Goal: Information Seeking & Learning: Learn about a topic

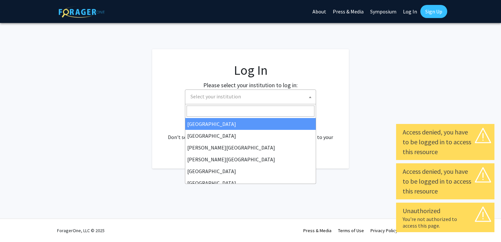
click at [256, 95] on span "Select your institution" at bounding box center [252, 96] width 128 height 13
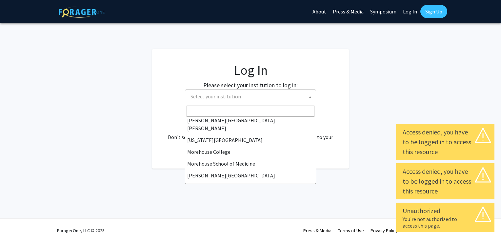
scroll to position [230, 0]
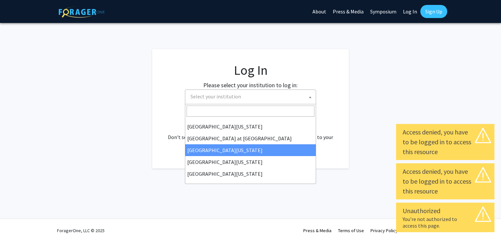
select select "13"
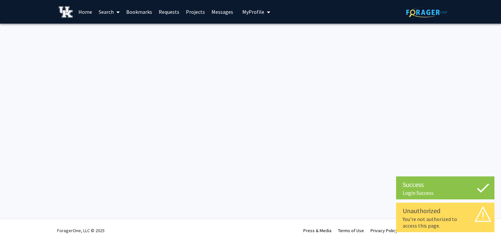
click at [258, 10] on span "My Profile" at bounding box center [253, 12] width 22 height 7
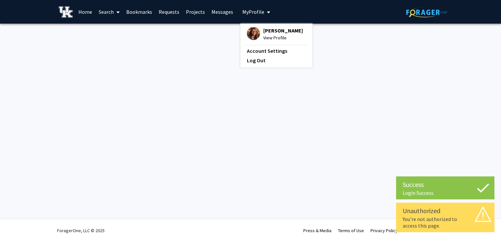
click at [258, 33] on div "[PERSON_NAME] View Profile" at bounding box center [275, 34] width 56 height 14
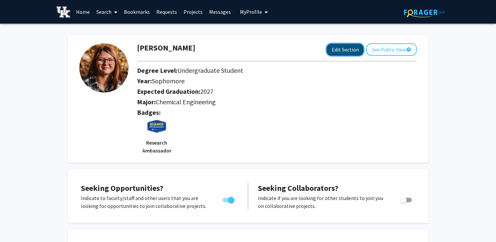
click at [332, 49] on button "Edit Section" at bounding box center [345, 50] width 37 height 12
select select "sophomore"
select select "2027"
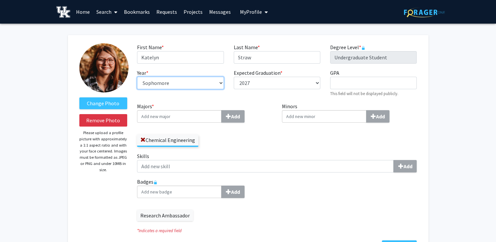
click at [197, 87] on select "--- First-year Sophomore Junior Senior Postbaccalaureate Certificate" at bounding box center [180, 83] width 87 height 12
select select "junior"
click at [137, 77] on select "--- First-year Sophomore Junior Senior Postbaccalaureate Certificate" at bounding box center [180, 83] width 87 height 12
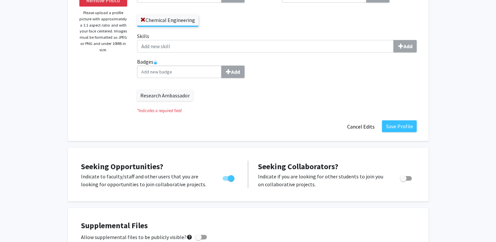
scroll to position [121, 0]
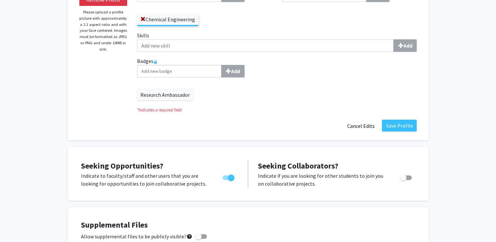
click at [402, 119] on fg-title-edit "First Name * required [PERSON_NAME] Last Name * required Straw Degree Level * r…" at bounding box center [277, 28] width 280 height 210
click at [399, 126] on button "Save Profile" at bounding box center [399, 126] width 35 height 12
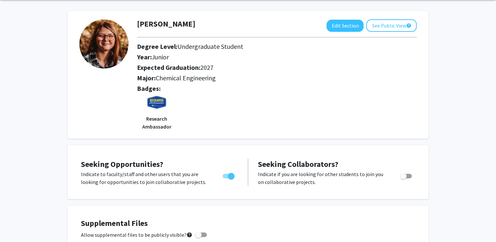
scroll to position [0, 0]
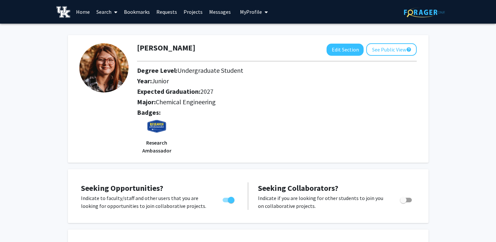
click at [107, 8] on link "Search" at bounding box center [107, 11] width 28 height 23
click at [117, 31] on span "Faculty/Staff" at bounding box center [117, 30] width 48 height 13
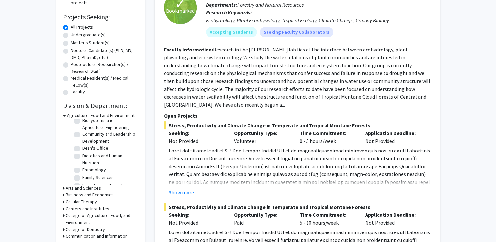
scroll to position [28, 0]
drag, startPoint x: 92, startPoint y: 146, endPoint x: 57, endPoint y: 131, distance: 38.3
click at [66, 157] on div "Agriculture, Food and Environment (Select All) (Select All) Agricultural Econom…" at bounding box center [100, 148] width 75 height 72
click at [63, 115] on icon at bounding box center [64, 115] width 3 height 7
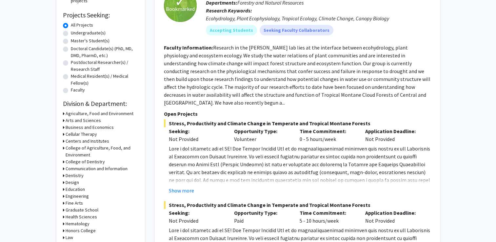
scroll to position [103, 0]
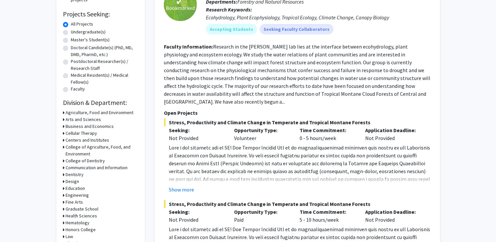
click at [64, 167] on div "Communication and Information" at bounding box center [100, 167] width 75 height 7
click at [66, 168] on h3 "Communication and Information" at bounding box center [97, 167] width 62 height 7
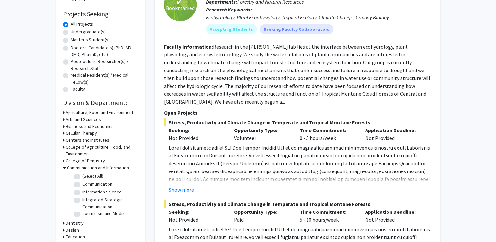
click at [82, 176] on label "(Select All)" at bounding box center [92, 176] width 21 height 7
click at [82, 176] on input "(Select All)" at bounding box center [84, 175] width 4 height 4
checkbox input "true"
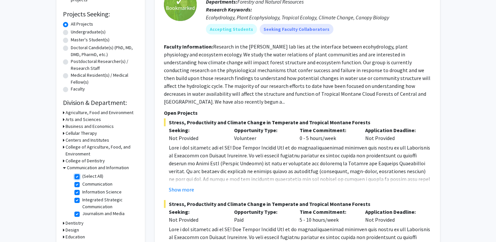
checkbox input "true"
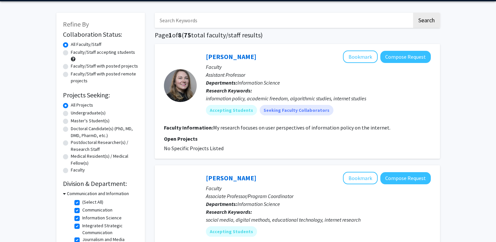
scroll to position [23, 0]
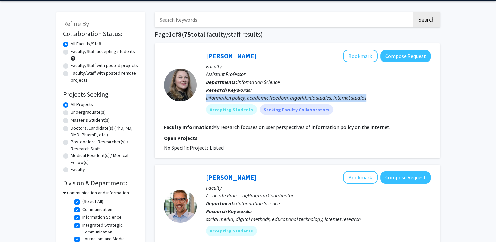
drag, startPoint x: 206, startPoint y: 96, endPoint x: 366, endPoint y: 97, distance: 160.4
click at [366, 97] on div "information policy, academic freedom, algorithmic studies, internet studies" at bounding box center [318, 98] width 225 height 8
drag, startPoint x: 366, startPoint y: 97, endPoint x: 392, endPoint y: 111, distance: 29.3
click at [392, 111] on div "Accepting Students Seeking Faculty Collaborators" at bounding box center [319, 109] width 228 height 13
click at [286, 148] on fg-project-list "No Specific Projects Listed" at bounding box center [297, 148] width 267 height 8
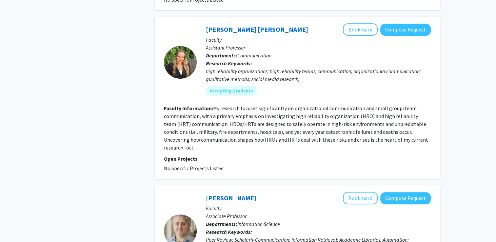
scroll to position [0, 0]
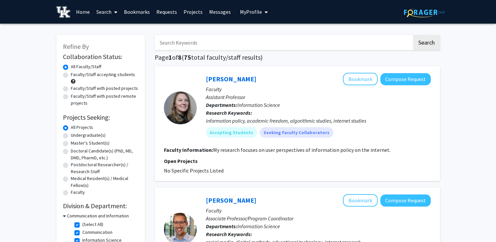
click at [228, 39] on input "Search Keywords" at bounding box center [283, 42] width 257 height 15
type input "neurodivergent"
click at [413, 35] on button "Search" at bounding box center [426, 42] width 27 height 15
checkbox input "false"
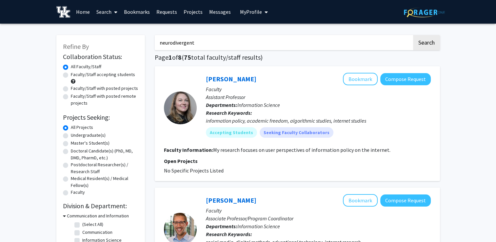
checkbox input "false"
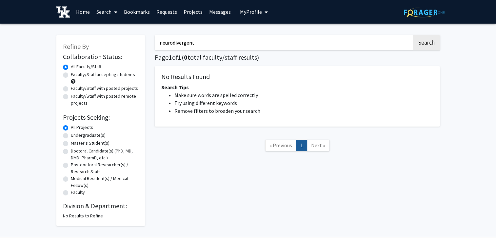
click at [222, 41] on input "neurodivergent" at bounding box center [283, 42] width 257 height 15
click at [413, 35] on button "Search" at bounding box center [426, 42] width 27 height 15
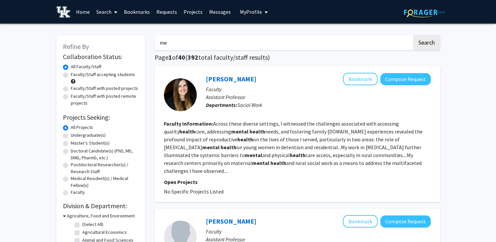
type input "m"
type input "speech"
click at [413, 35] on button "Search" at bounding box center [426, 42] width 27 height 15
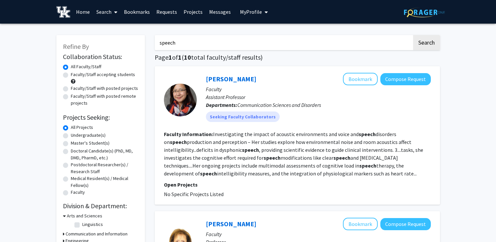
click at [106, 11] on link "Search" at bounding box center [107, 11] width 28 height 23
click at [114, 30] on span "Faculty/Staff" at bounding box center [117, 30] width 48 height 13
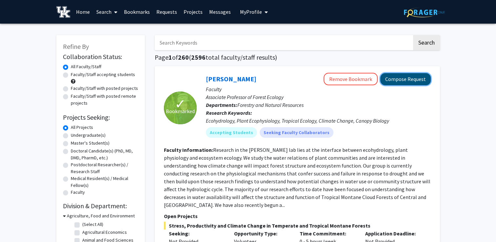
click at [397, 78] on button "Compose Request" at bounding box center [405, 79] width 50 height 12
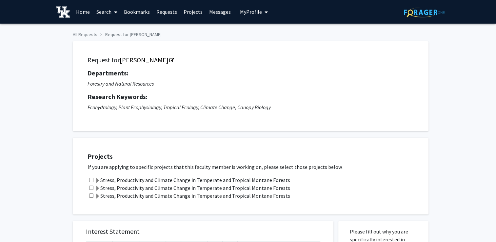
click at [107, 18] on link "Search" at bounding box center [107, 11] width 28 height 23
click at [111, 31] on span "Faculty/Staff" at bounding box center [117, 30] width 48 height 13
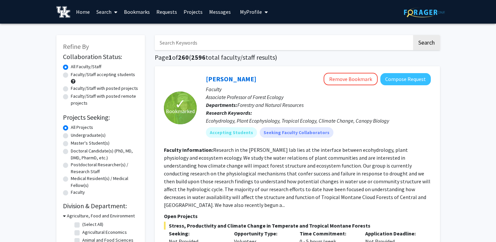
click at [253, 7] on button "My Profile" at bounding box center [254, 12] width 32 height 24
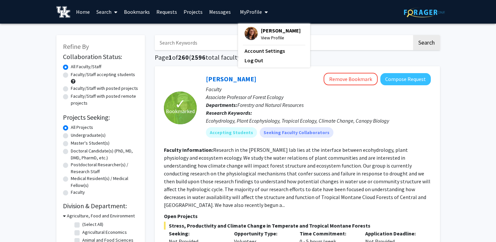
click at [253, 28] on fg-profile-picture at bounding box center [251, 34] width 13 height 14
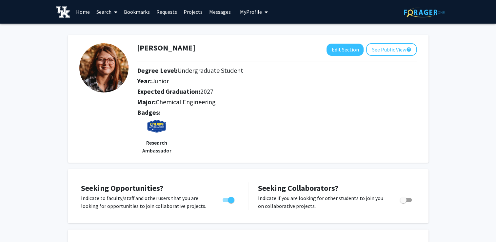
click at [100, 12] on link "Search" at bounding box center [107, 11] width 28 height 23
click at [107, 28] on span "Faculty/Staff" at bounding box center [117, 30] width 48 height 13
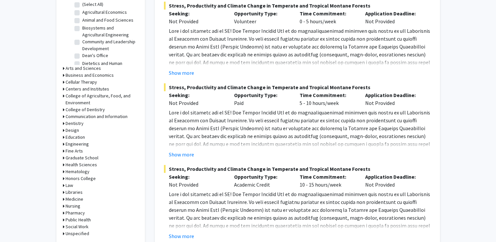
scroll to position [221, 0]
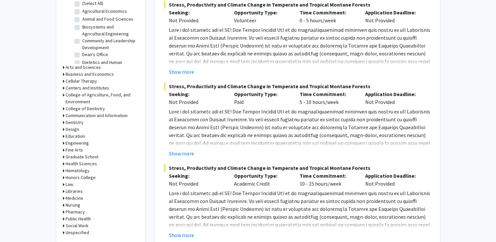
click at [63, 143] on icon at bounding box center [64, 143] width 2 height 7
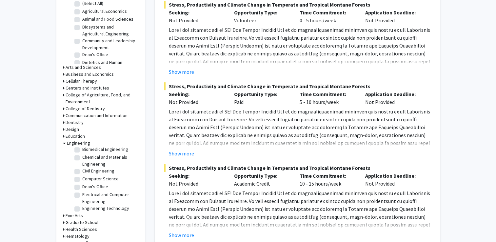
scroll to position [8, 0]
click at [82, 162] on label "Chemical and Materials Engineering" at bounding box center [109, 163] width 54 height 14
click at [82, 160] on input "Chemical and Materials Engineering" at bounding box center [84, 158] width 4 height 4
checkbox input "true"
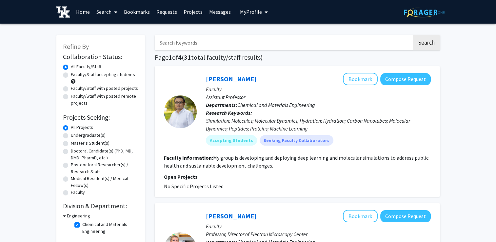
click at [219, 46] on input "Search Keywords" at bounding box center [283, 42] width 257 height 15
type input "medicine"
click at [413, 35] on button "Search" at bounding box center [426, 42] width 27 height 15
checkbox input "false"
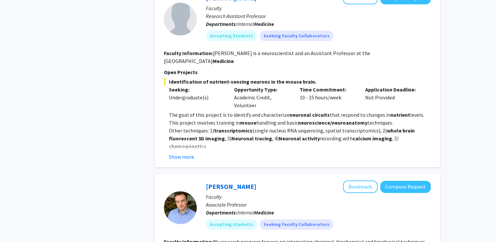
scroll to position [867, 0]
click at [187, 152] on button "Show more" at bounding box center [181, 156] width 25 height 8
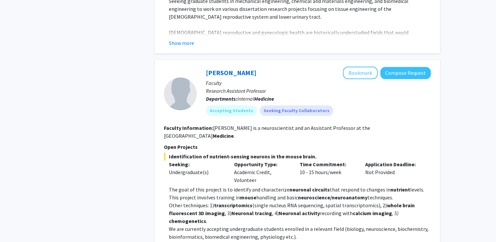
scroll to position [791, 0]
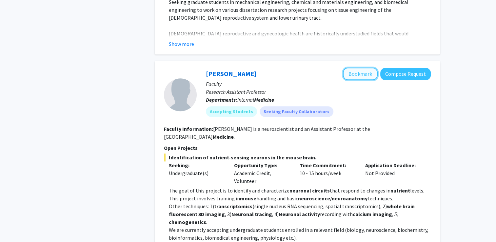
click at [357, 71] on button "Bookmark" at bounding box center [360, 74] width 35 height 12
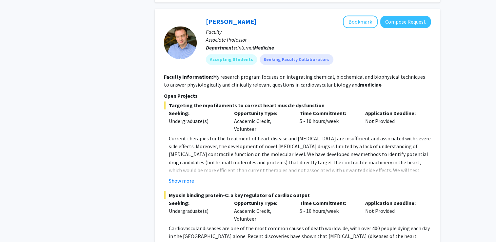
scroll to position [1078, 0]
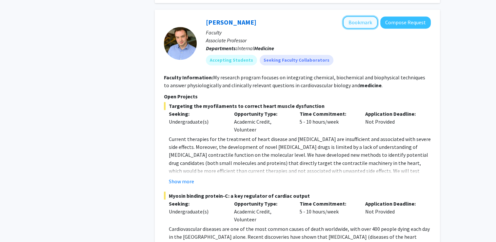
click at [359, 16] on button "Bookmark" at bounding box center [360, 22] width 35 height 12
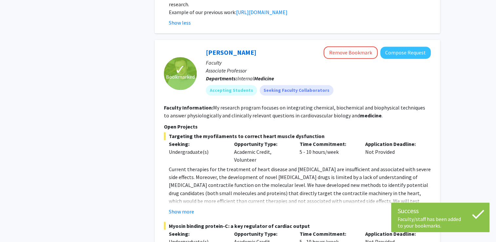
scroll to position [1048, 0]
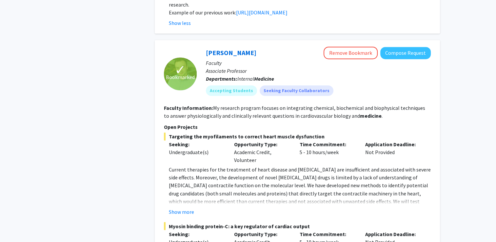
drag, startPoint x: 203, startPoint y: 35, endPoint x: 271, endPoint y: 36, distance: 67.6
click at [271, 47] on div "Thomas Kampourakis Remove Bookmark Compose Request Faculty Associate Professor …" at bounding box center [314, 74] width 234 height 54
copy link "[PERSON_NAME]"
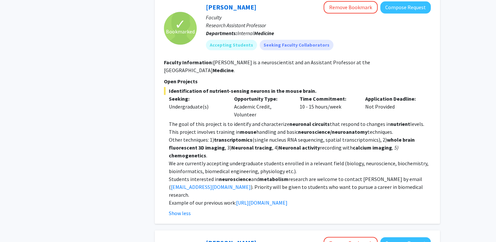
click at [184, 175] on p "Students interested in neuroscience and metabolism research are welcome to cont…" at bounding box center [300, 187] width 262 height 24
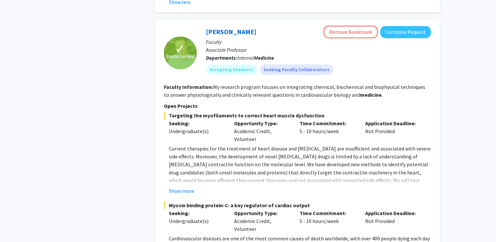
scroll to position [1069, 0]
click at [401, 26] on button "Compose Request" at bounding box center [405, 32] width 50 height 12
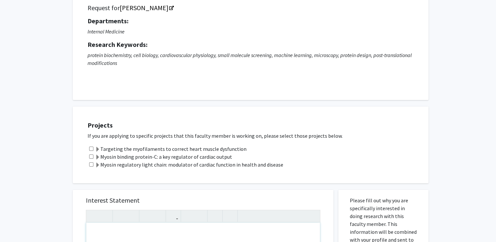
scroll to position [133, 0]
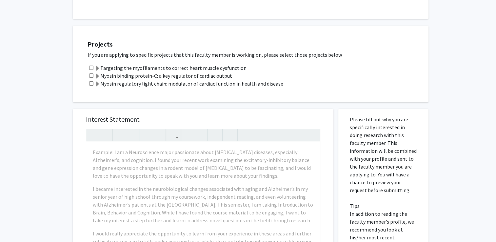
click at [99, 66] on span at bounding box center [97, 68] width 5 height 5
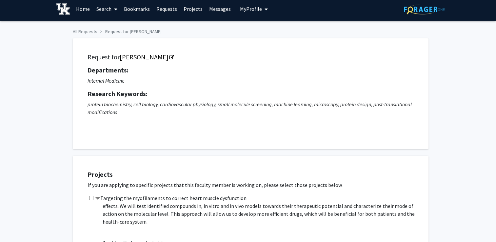
scroll to position [0, 0]
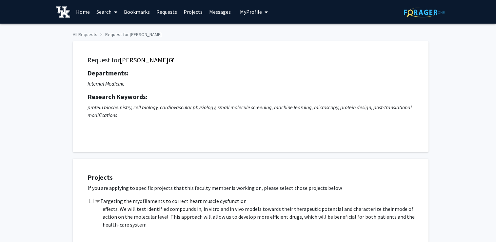
click at [106, 10] on link "Search" at bounding box center [107, 11] width 28 height 23
click at [109, 27] on span "Faculty/Staff" at bounding box center [117, 30] width 48 height 13
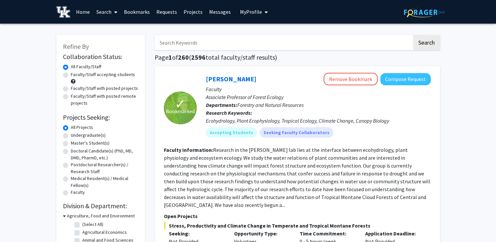
click at [180, 40] on input "Search Keywords" at bounding box center [283, 42] width 257 height 15
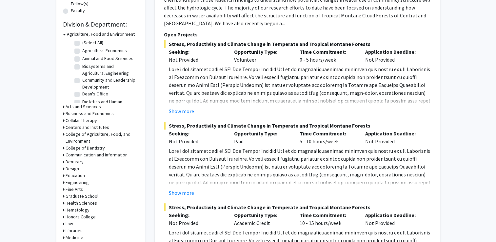
scroll to position [182, 0]
click at [68, 184] on h3 "Engineering" at bounding box center [77, 181] width 23 height 7
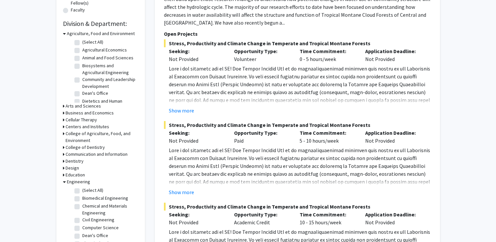
click at [82, 191] on label "(Select All)" at bounding box center [92, 190] width 21 height 7
click at [82, 191] on input "(Select All)" at bounding box center [84, 189] width 4 height 4
checkbox input "true"
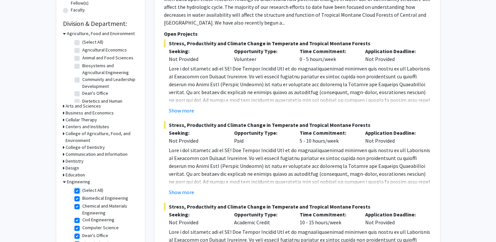
checkbox input "true"
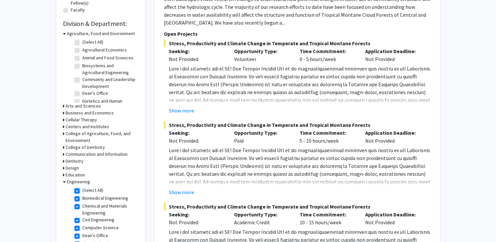
checkbox input "true"
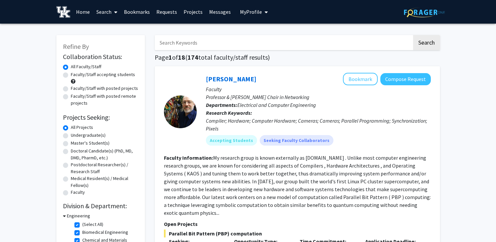
click at [186, 43] on input "Search Keywords" at bounding box center [283, 42] width 257 height 15
type input "m"
type input "pharmacuetical"
click at [413, 35] on button "Search" at bounding box center [426, 42] width 27 height 15
checkbox input "false"
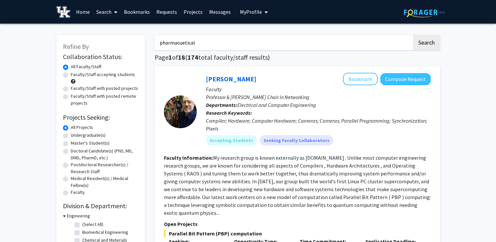
checkbox input "false"
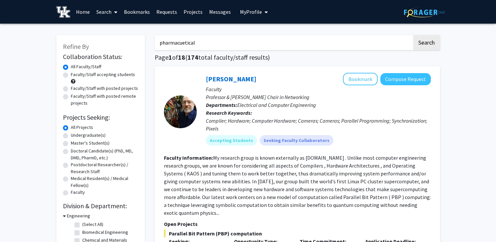
checkbox input "false"
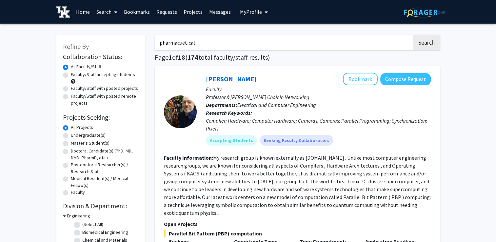
checkbox input "false"
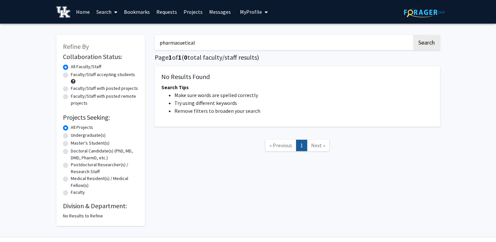
click at [197, 43] on input "pharmacuetical" at bounding box center [283, 42] width 257 height 15
type input "pharma"
click at [413, 35] on button "Search" at bounding box center [426, 42] width 27 height 15
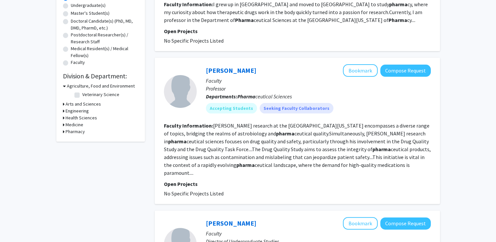
scroll to position [130, 0]
click at [64, 111] on div "Engineering" at bounding box center [100, 111] width 75 height 7
click at [62, 111] on div "Refine By Collaboration Status: Collaboration Status All Faculty/Staff Collabor…" at bounding box center [100, 23] width 89 height 236
click at [64, 111] on div "Engineering" at bounding box center [100, 111] width 75 height 7
click at [69, 111] on h3 "Engineering" at bounding box center [77, 111] width 23 height 7
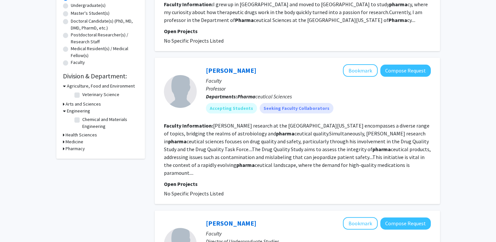
click at [82, 120] on label "Chemical and Materials Engineering" at bounding box center [109, 123] width 54 height 14
click at [82, 120] on input "Chemical and Materials Engineering" at bounding box center [84, 118] width 4 height 4
checkbox input "true"
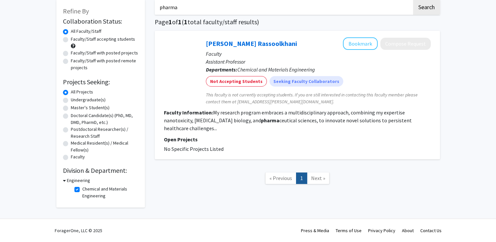
scroll to position [5, 0]
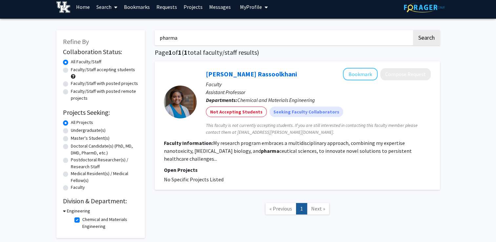
click at [181, 36] on input "pharma" at bounding box center [283, 37] width 257 height 15
type input "medicine"
click at [413, 30] on button "Search" at bounding box center [426, 37] width 27 height 15
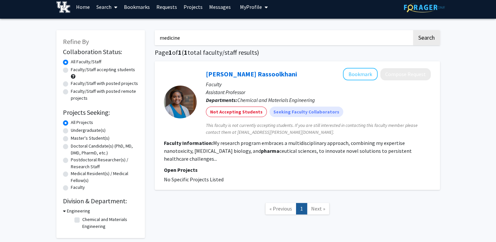
checkbox input "false"
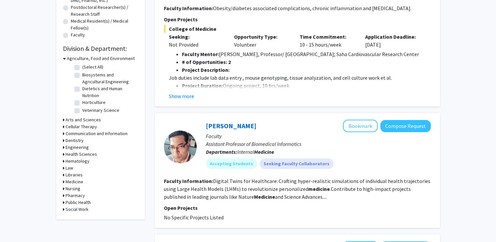
scroll to position [158, 0]
click at [65, 145] on div "Engineering" at bounding box center [100, 146] width 75 height 7
click at [70, 146] on h3 "Engineering" at bounding box center [77, 146] width 23 height 7
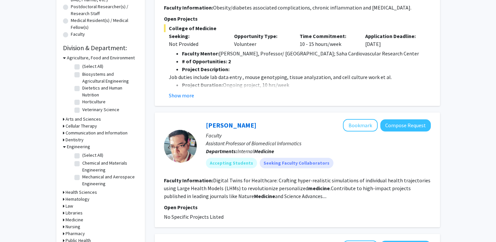
click at [80, 154] on fg-checkbox "(Select All) (Select All)" at bounding box center [105, 156] width 62 height 8
click at [82, 155] on label "(Select All)" at bounding box center [92, 155] width 21 height 7
click at [82, 155] on input "(Select All)" at bounding box center [84, 154] width 4 height 4
checkbox input "true"
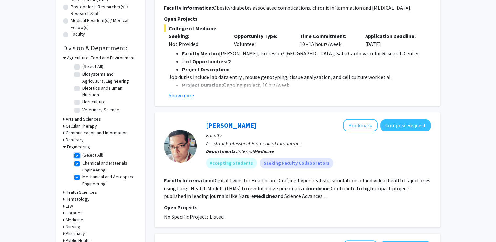
checkbox input "true"
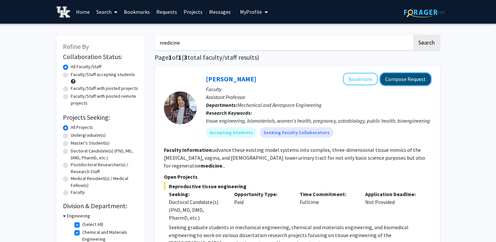
click at [420, 83] on button "Compose Request" at bounding box center [405, 79] width 50 height 12
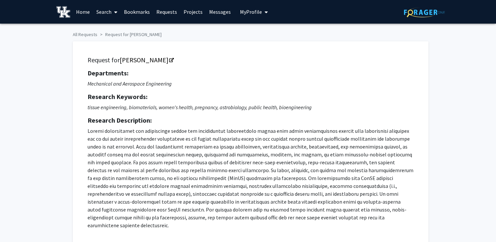
click at [115, 5] on span at bounding box center [114, 12] width 6 height 23
click at [118, 33] on span "Faculty/Staff" at bounding box center [117, 30] width 48 height 13
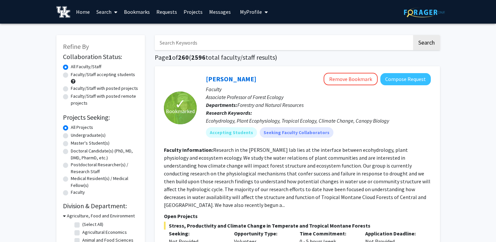
click at [169, 42] on input "Search Keywords" at bounding box center [283, 42] width 257 height 15
click at [413, 35] on button "Search" at bounding box center [426, 42] width 27 height 15
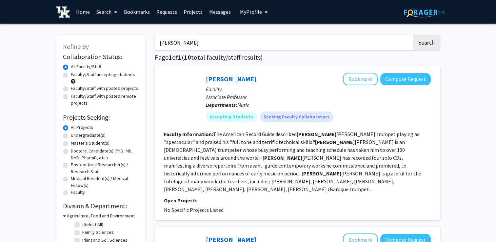
type input "jason hans"
click at [413, 35] on button "Search" at bounding box center [426, 42] width 27 height 15
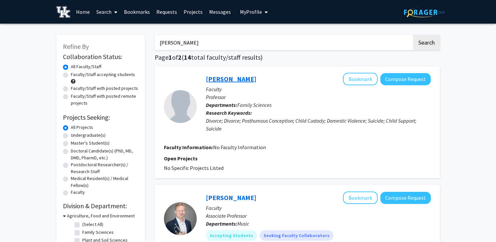
click at [217, 79] on link "Jason Hans" at bounding box center [231, 79] width 50 height 8
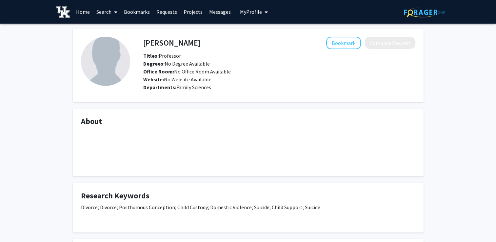
click at [247, 12] on span "My Profile" at bounding box center [251, 12] width 22 height 7
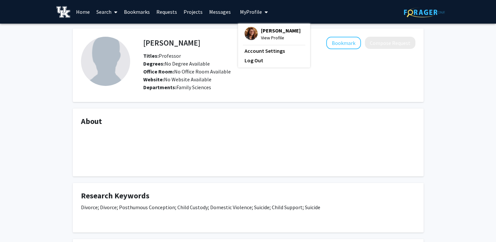
click at [264, 36] on span "View Profile" at bounding box center [281, 37] width 40 height 7
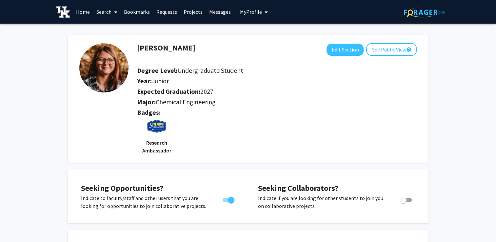
click at [101, 12] on link "Search" at bounding box center [107, 11] width 28 height 23
click at [108, 28] on span "Faculty/Staff" at bounding box center [117, 30] width 48 height 13
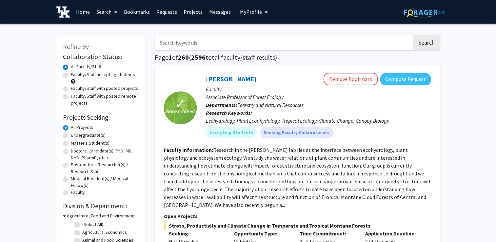
click at [337, 75] on button "Remove Bookmark" at bounding box center [351, 79] width 54 height 12
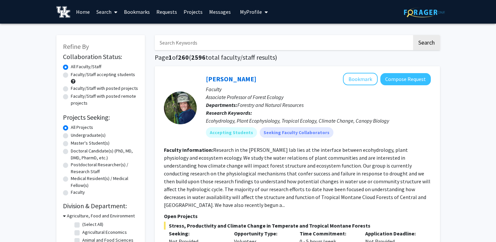
click at [235, 41] on input "Search Keywords" at bounding box center [283, 42] width 257 height 15
click at [413, 35] on button "Search" at bounding box center [426, 42] width 27 height 15
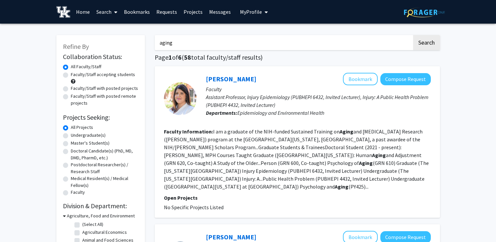
click at [176, 39] on input "aging" at bounding box center [283, 42] width 257 height 15
click at [231, 49] on input "aging" at bounding box center [283, 42] width 257 height 15
type input "d"
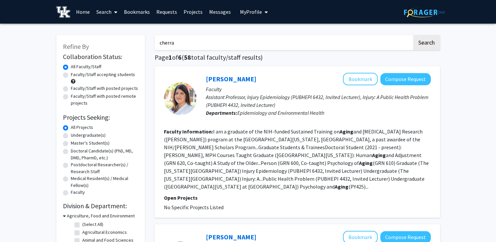
type input "cherra"
click at [413, 35] on button "Search" at bounding box center [426, 42] width 27 height 15
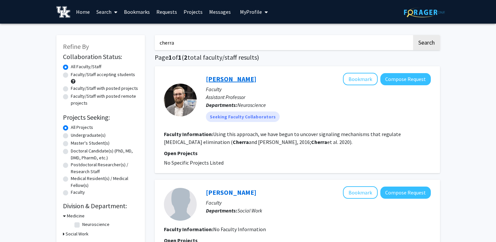
click at [221, 79] on link "Salvatore Cherra" at bounding box center [231, 79] width 50 height 8
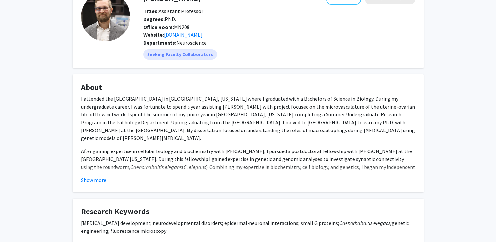
scroll to position [40, 0]
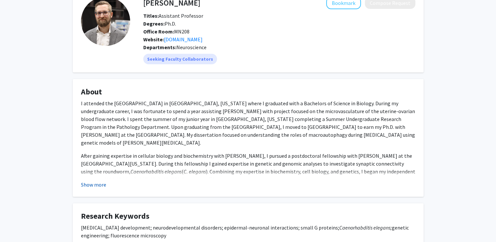
click at [94, 183] on button "Show more" at bounding box center [93, 185] width 25 height 8
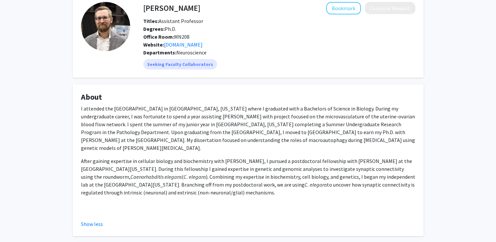
scroll to position [0, 0]
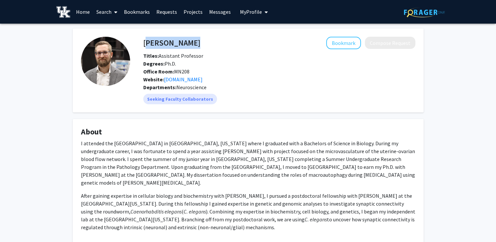
drag, startPoint x: 202, startPoint y: 43, endPoint x: 143, endPoint y: 37, distance: 59.3
click at [143, 37] on div "Salvatore Cherra Bookmark Compose Request" at bounding box center [279, 43] width 282 height 12
copy h4 "Salvatore Cherra"
click at [304, 78] on div "Website: www.cherralab.org" at bounding box center [257, 79] width 238 height 8
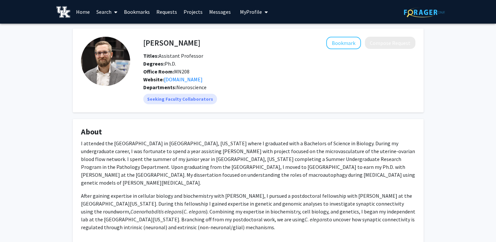
click at [202, 31] on fg-card "Salvatore Cherra Bookmark Compose Request Titles: Assistant Professor Degrees: …" at bounding box center [248, 71] width 351 height 84
click at [101, 9] on link "Search" at bounding box center [107, 11] width 28 height 23
click at [115, 28] on span "Faculty/Staff" at bounding box center [117, 30] width 48 height 13
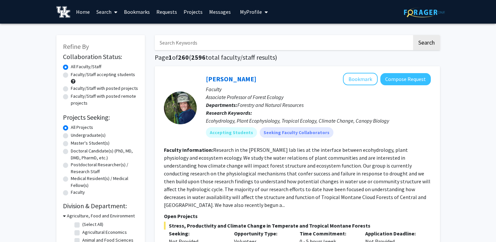
click at [168, 46] on input "Search Keywords" at bounding box center [283, 42] width 257 height 15
type input "dementia"
click at [413, 35] on button "Search" at bounding box center [426, 42] width 27 height 15
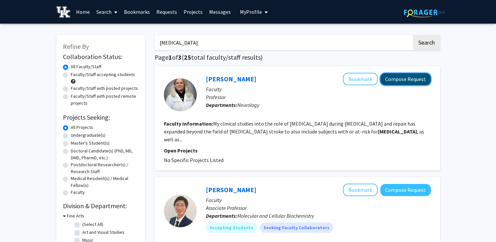
click at [405, 77] on button "Compose Request" at bounding box center [405, 79] width 50 height 12
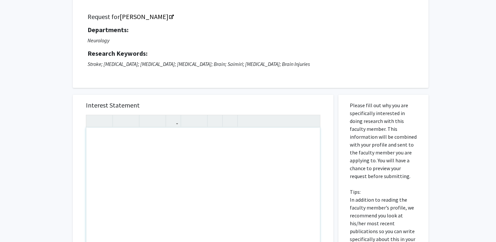
scroll to position [57, 0]
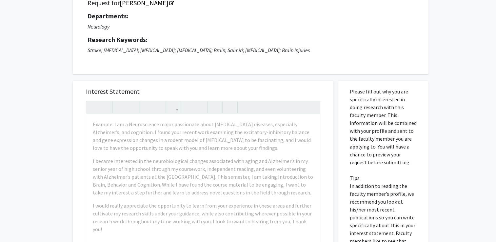
click at [194, 98] on div "Interest Statement Example: I am a Neuroscience major passionate about neurodeg…" at bounding box center [203, 178] width 248 height 195
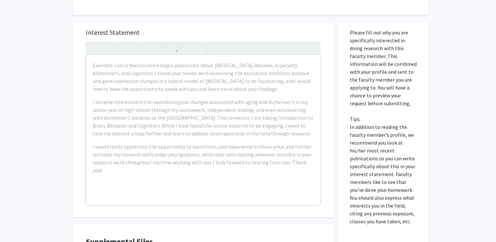
scroll to position [116, 0]
click at [188, 16] on div "Interest Statement Example: I am a Neuroscience major passionate about neurodeg…" at bounding box center [203, 168] width 271 height 307
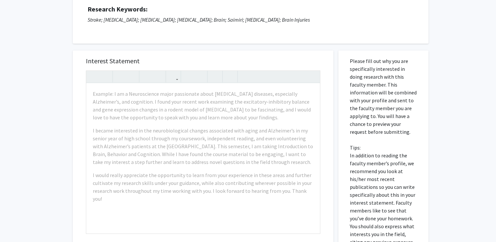
scroll to position [1, 0]
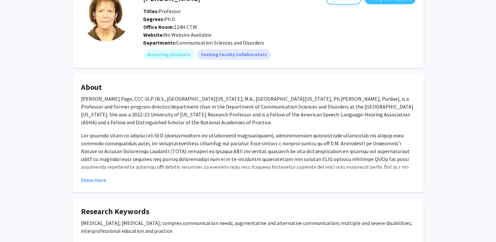
scroll to position [45, 0]
click at [98, 174] on fg-read-more "[PERSON_NAME] Page, CCC-SLP (B.S., [GEOGRAPHIC_DATA][US_STATE]; M.A., [GEOGRAPH…" at bounding box center [248, 138] width 334 height 89
click at [96, 181] on button "Show more" at bounding box center [93, 179] width 25 height 8
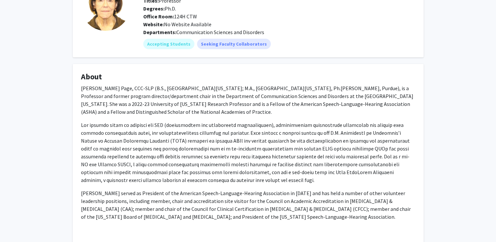
scroll to position [0, 0]
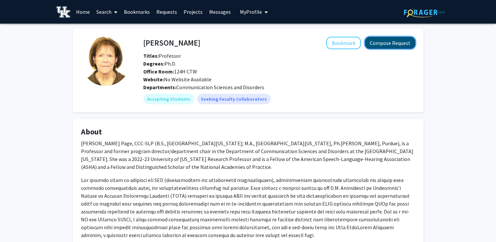
click at [380, 41] on button "Compose Request" at bounding box center [390, 43] width 50 height 12
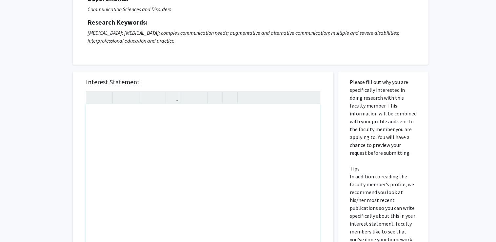
scroll to position [75, 0]
click at [151, 115] on div "Note to users with screen readers: Please press Alt+0 or Option+0 to deactivate…" at bounding box center [203, 178] width 234 height 150
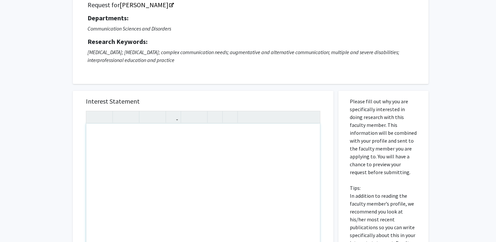
scroll to position [0, 0]
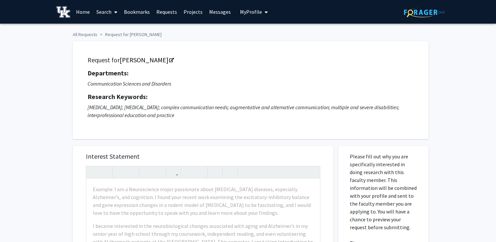
click at [106, 10] on link "Search" at bounding box center [107, 11] width 28 height 23
click at [109, 30] on span "Faculty/Staff" at bounding box center [117, 30] width 48 height 13
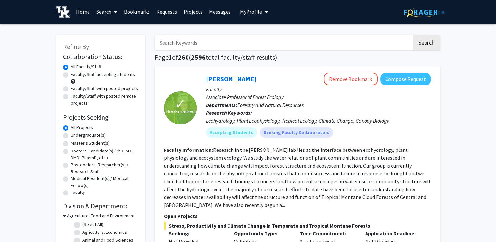
click at [179, 45] on input "Search Keywords" at bounding box center [283, 42] width 257 height 15
click at [273, 119] on div "Ecohydrology, Plant Ecophysiology, Tropical Ecology, Climate Change, Canopy Bio…" at bounding box center [318, 121] width 225 height 8
